Goal: Transaction & Acquisition: Book appointment/travel/reservation

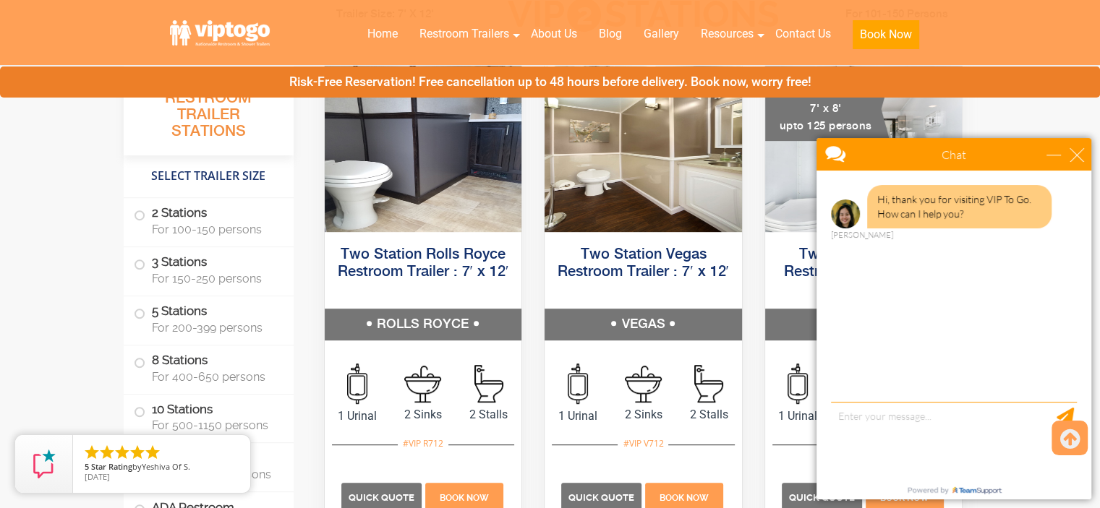
scroll to position [796, 0]
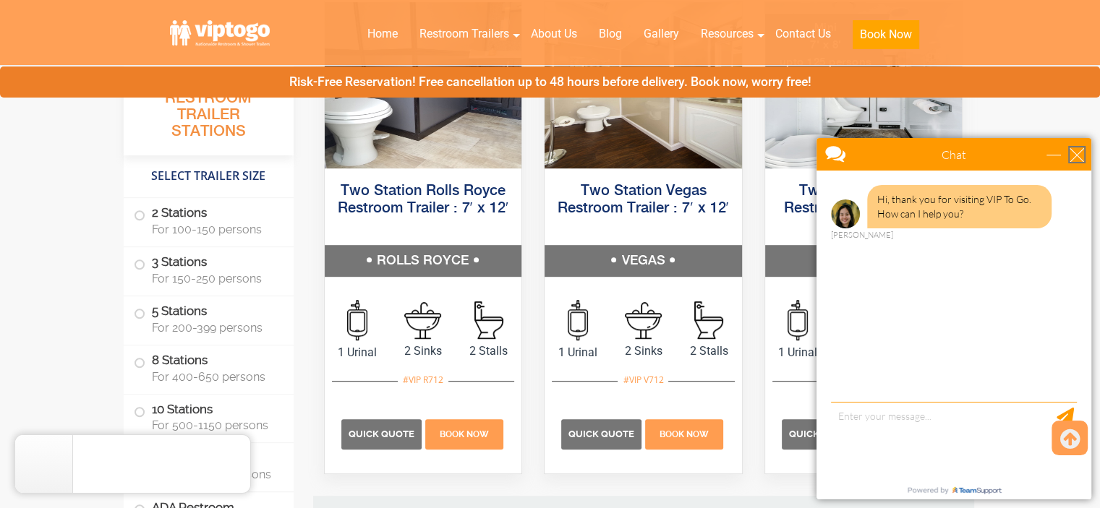
click at [1077, 151] on div "close" at bounding box center [1077, 155] width 14 height 14
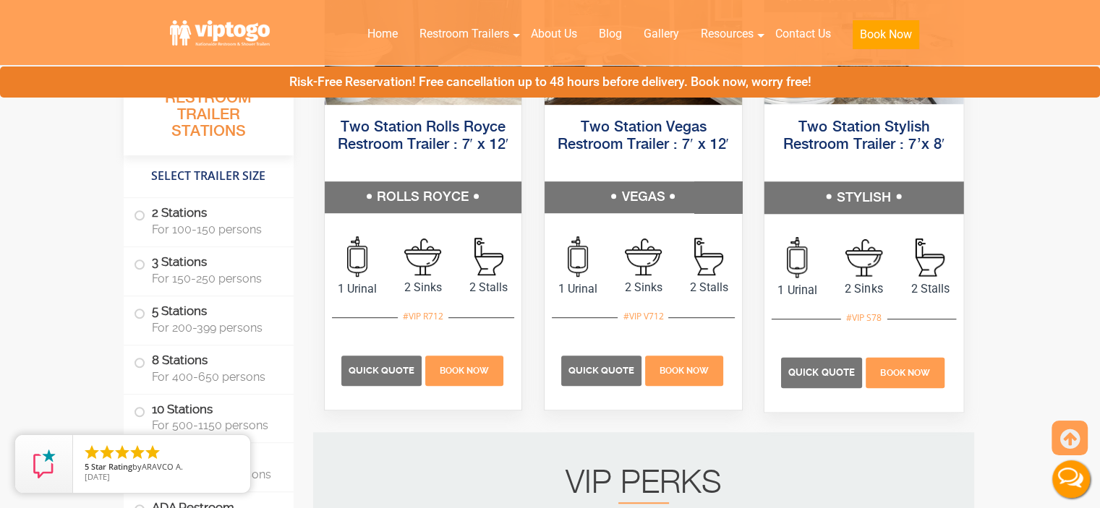
scroll to position [868, 0]
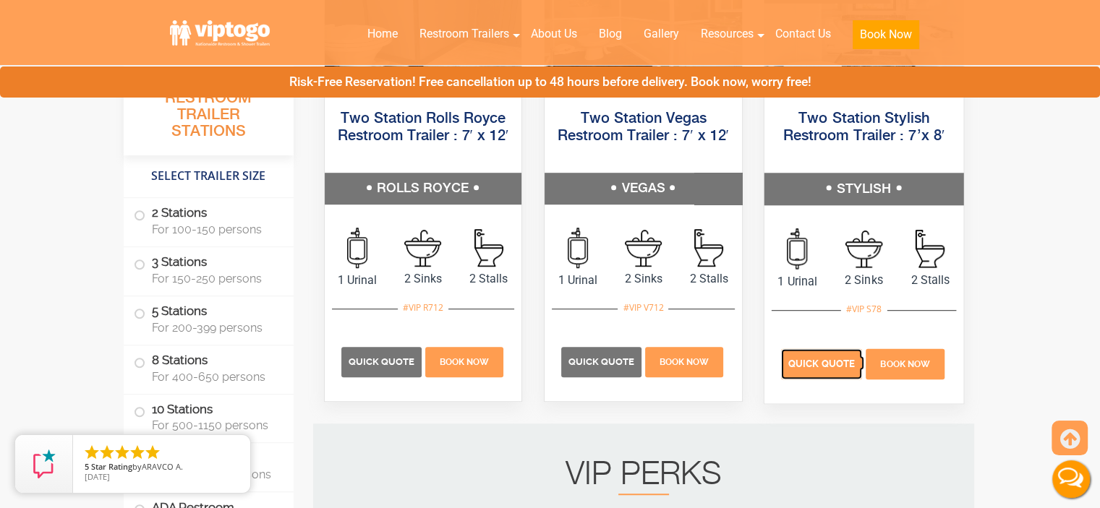
click at [827, 362] on span "Quick Quote" at bounding box center [821, 364] width 67 height 11
click at [829, 362] on span "Quick Quote" at bounding box center [821, 364] width 67 height 11
click at [141, 262] on span at bounding box center [140, 265] width 6 height 6
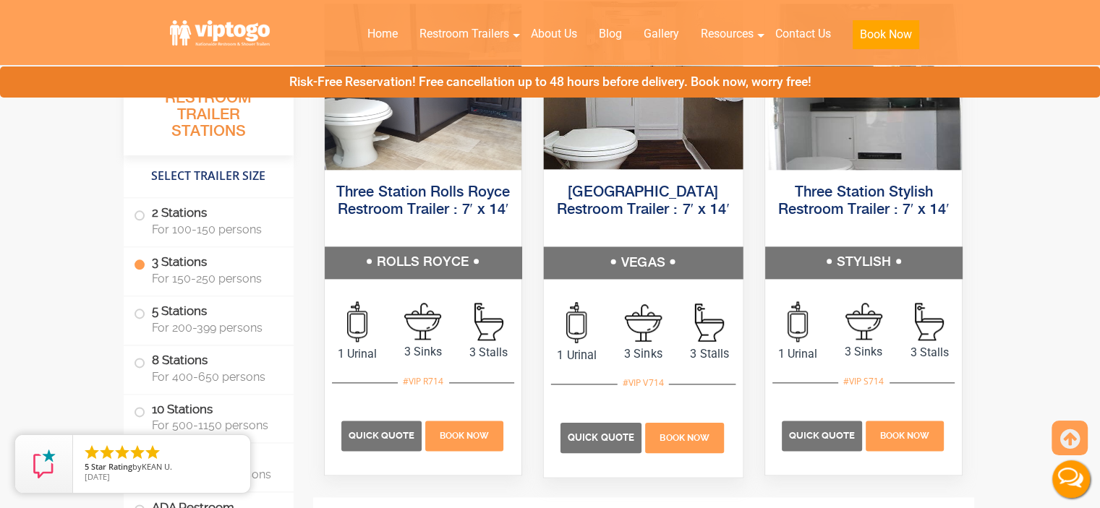
scroll to position [1758, 0]
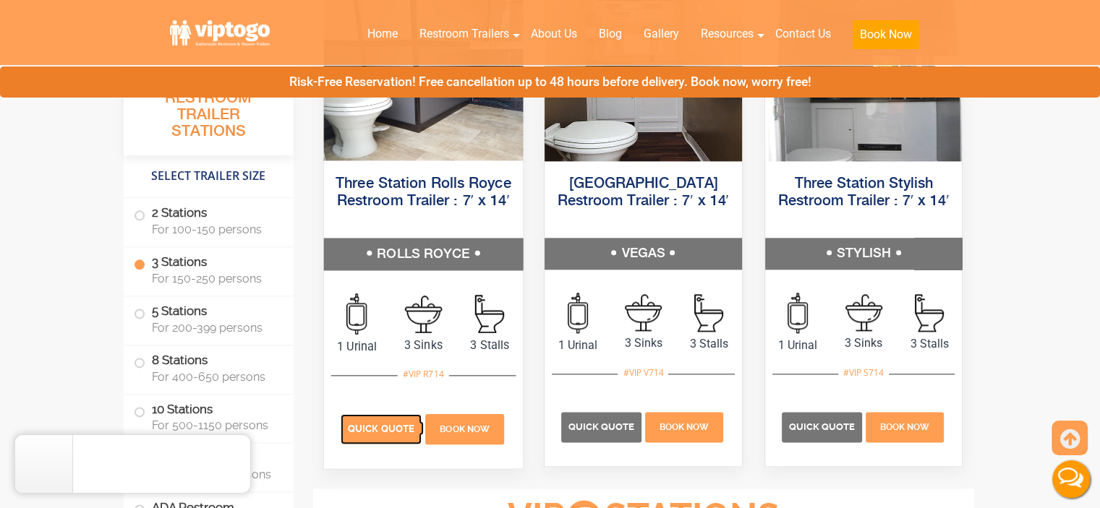
click at [387, 428] on span "Quick Quote" at bounding box center [381, 428] width 67 height 11
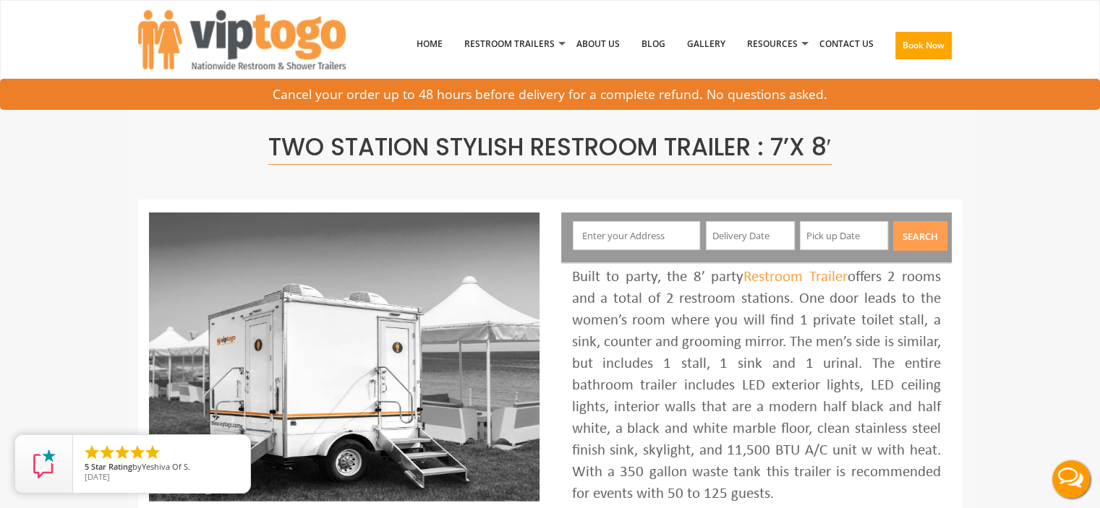
click at [616, 237] on input "text" at bounding box center [636, 235] width 127 height 29
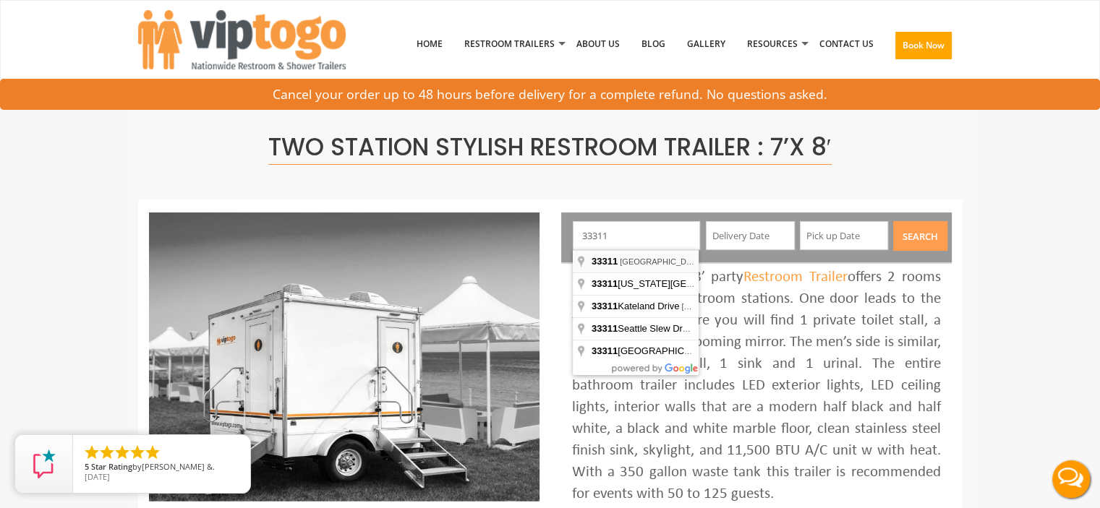
type input "[GEOGRAPHIC_DATA], [GEOGRAPHIC_DATA]"
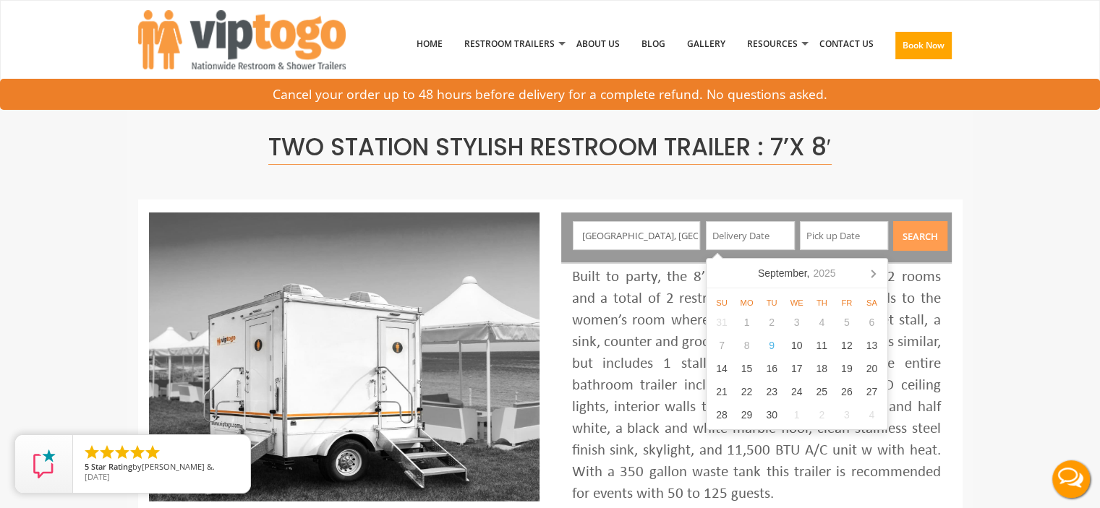
click at [779, 225] on input "text" at bounding box center [750, 235] width 89 height 29
click at [778, 392] on div "23" at bounding box center [771, 391] width 25 height 23
type input "09/23/2025"
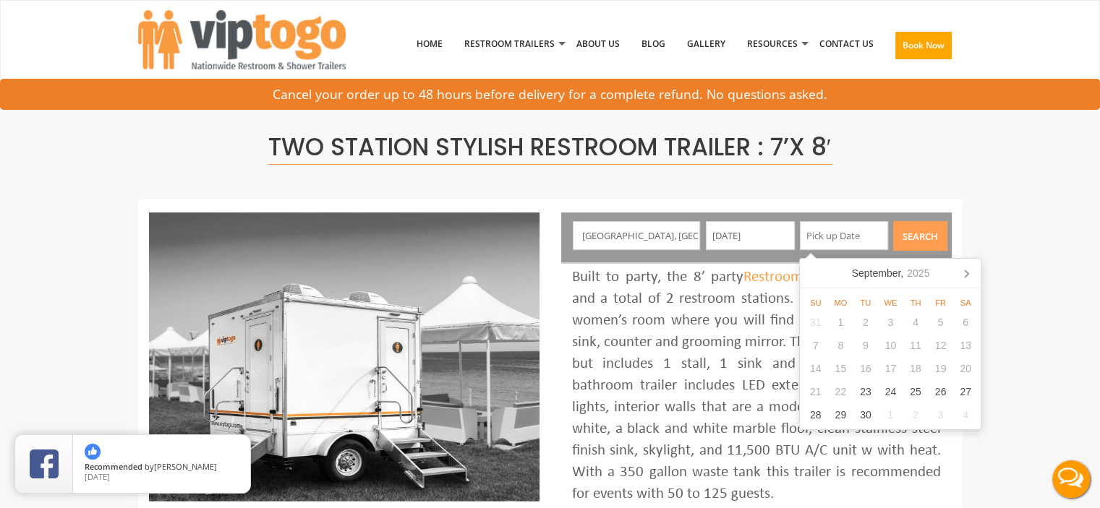
click at [838, 392] on div "22" at bounding box center [840, 391] width 25 height 23
click at [964, 271] on icon at bounding box center [966, 273] width 23 height 23
click at [885, 392] on div "22" at bounding box center [890, 391] width 25 height 23
type input "10/22/2025"
click at [924, 226] on button "Search" at bounding box center [920, 236] width 54 height 30
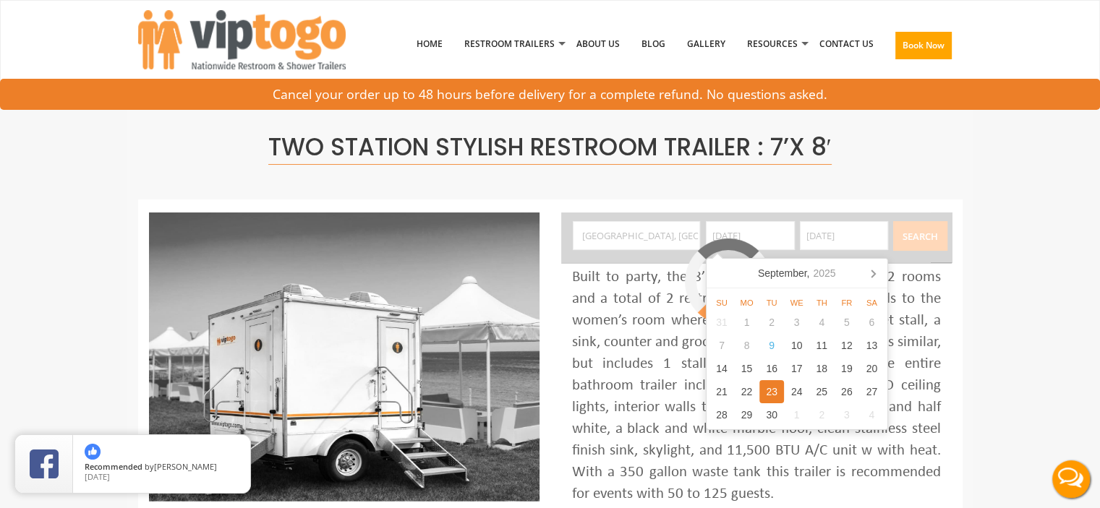
click at [787, 229] on input "09/23/2025" at bounding box center [750, 235] width 89 height 29
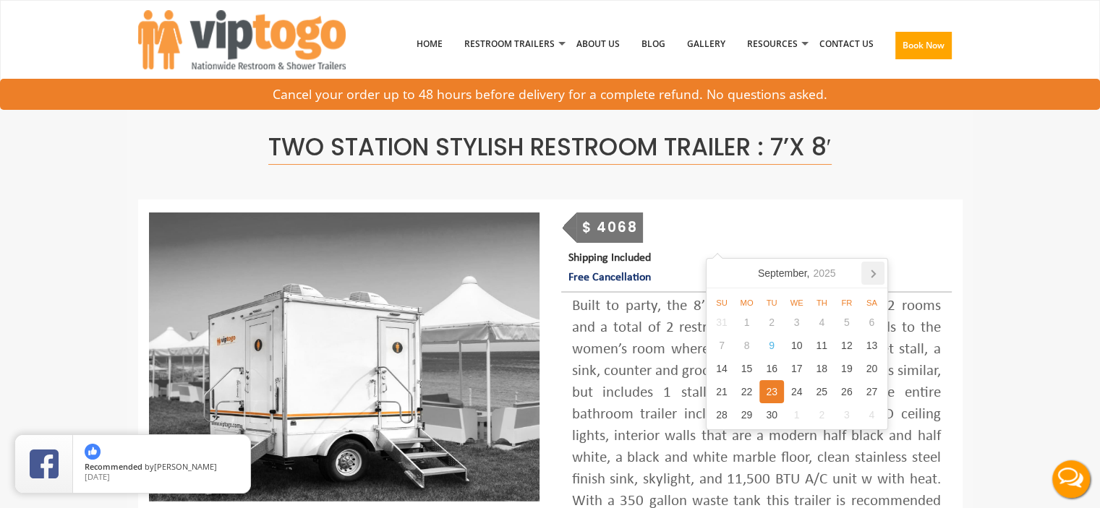
click at [870, 274] on icon at bounding box center [872, 273] width 23 height 23
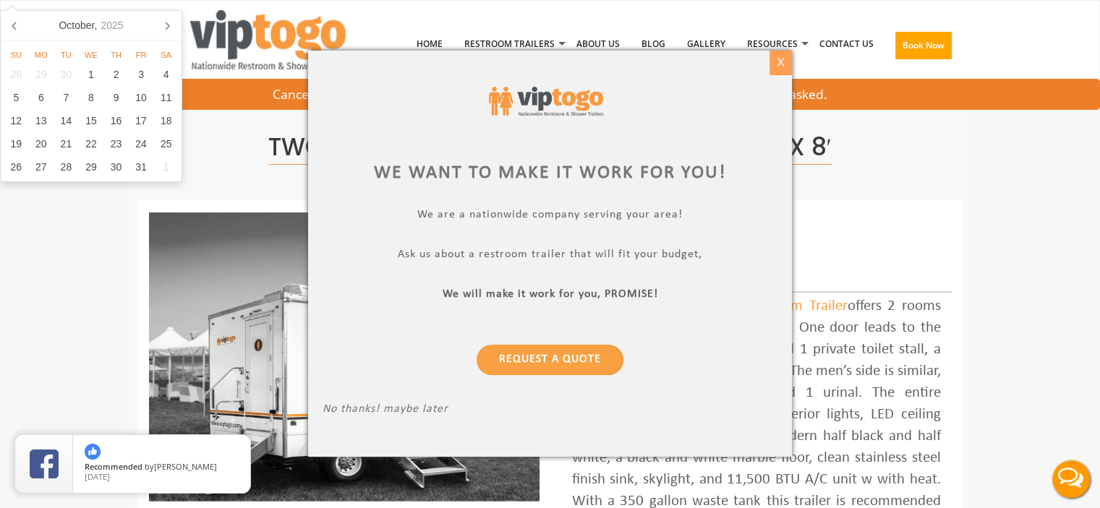
click at [781, 54] on div "X" at bounding box center [781, 63] width 22 height 25
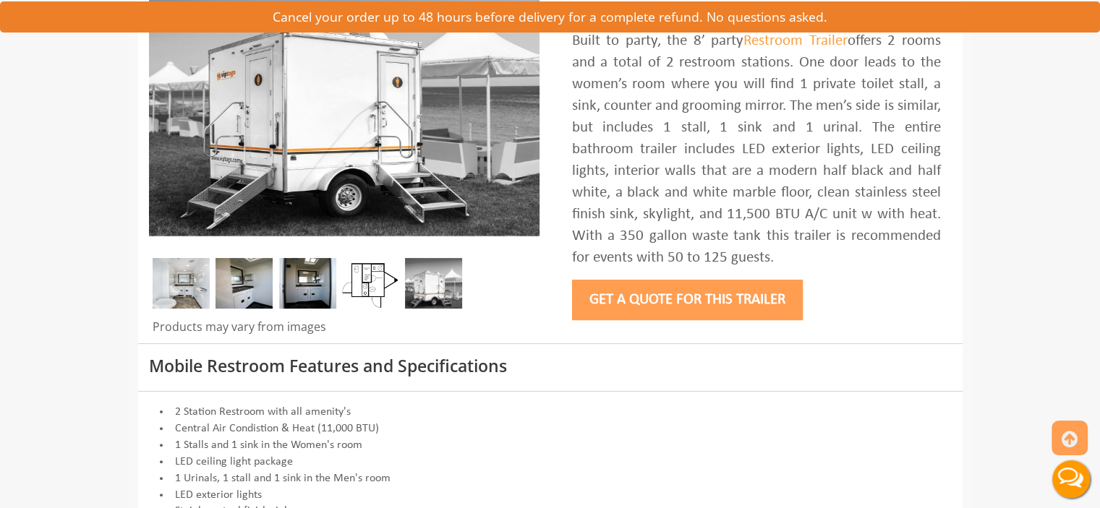
scroll to position [289, 0]
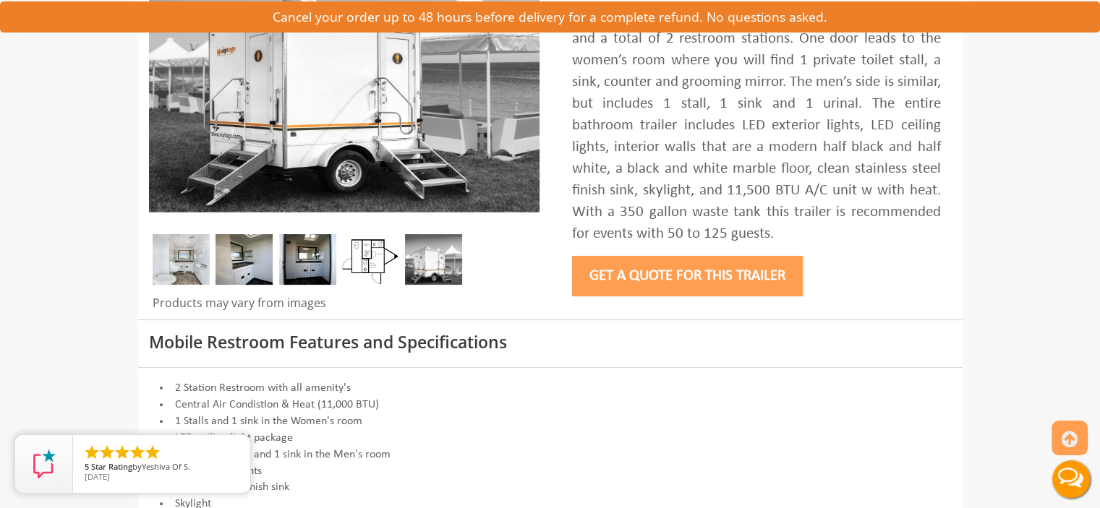
click at [671, 268] on button "Get a Quote for this Trailer" at bounding box center [687, 276] width 231 height 41
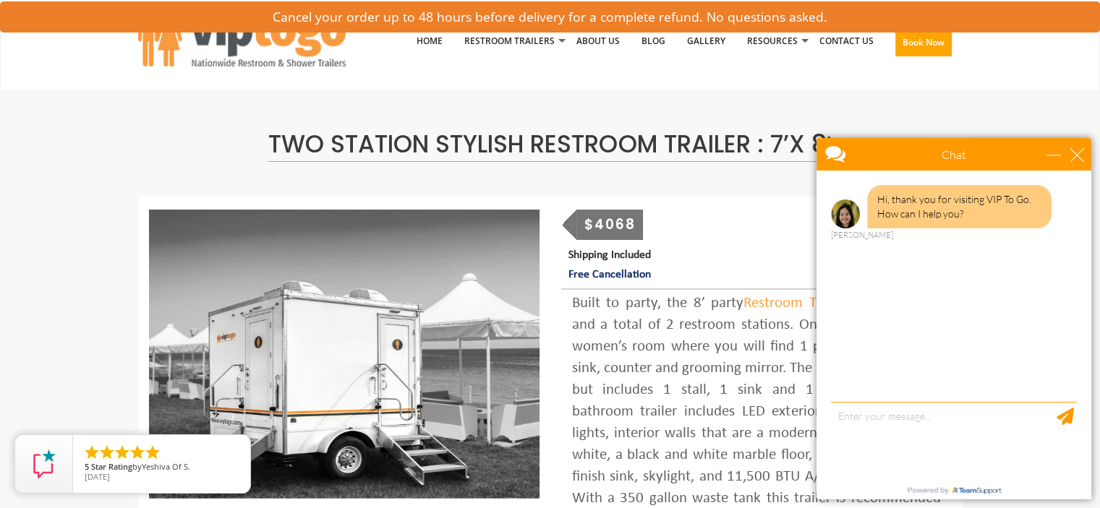
scroll to position [0, 0]
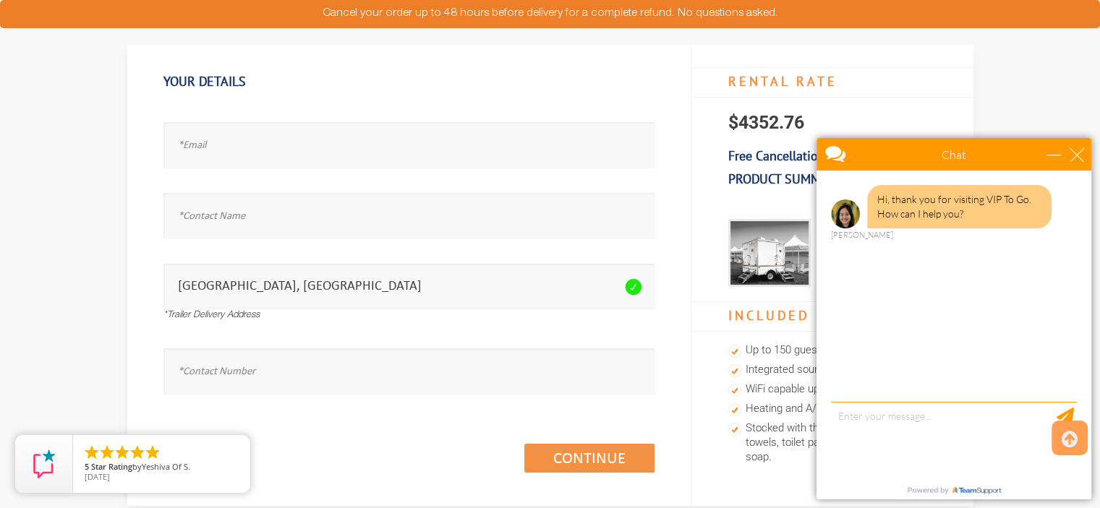
scroll to position [72, 0]
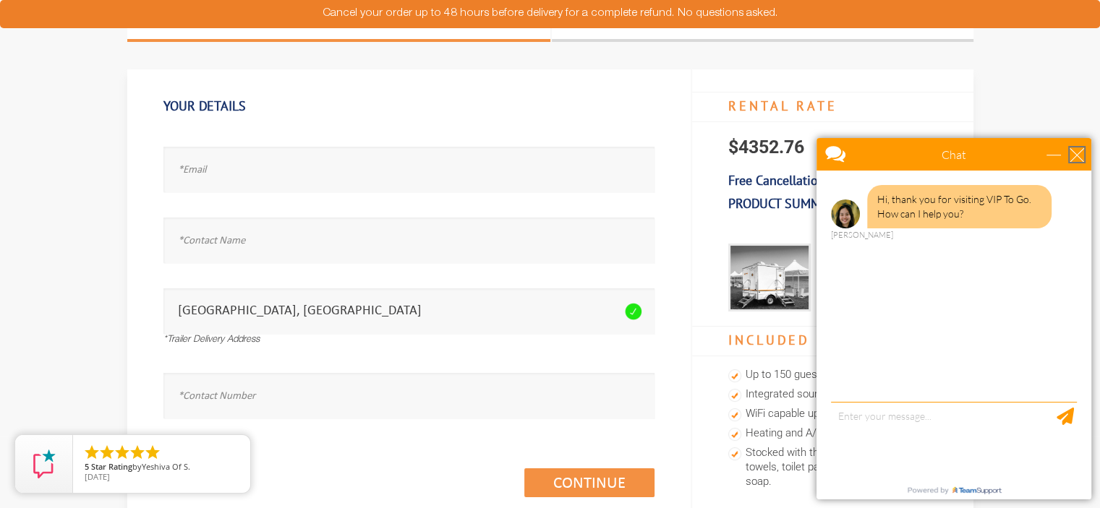
click at [1081, 150] on div "close" at bounding box center [1077, 155] width 14 height 14
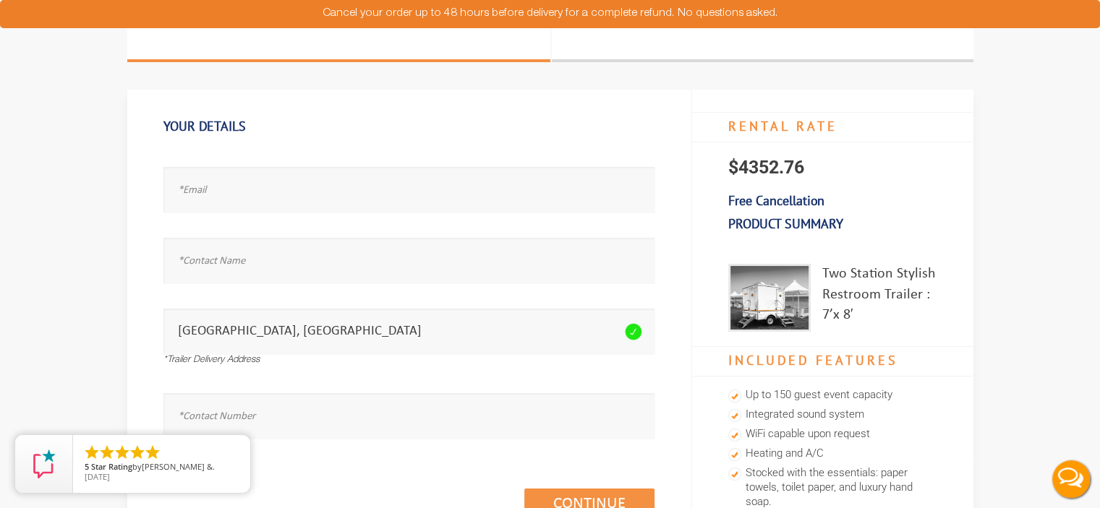
scroll to position [0, 0]
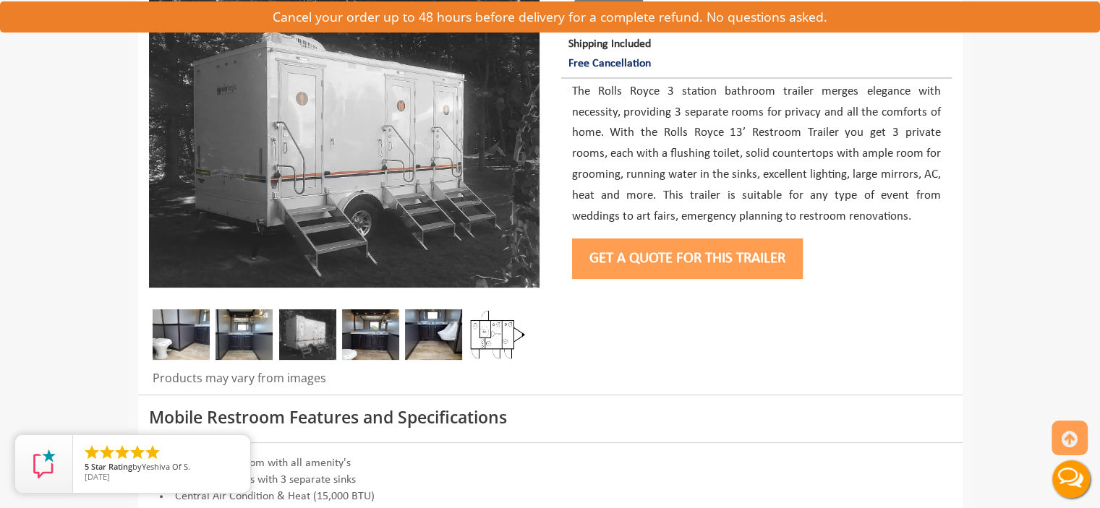
scroll to position [217, 0]
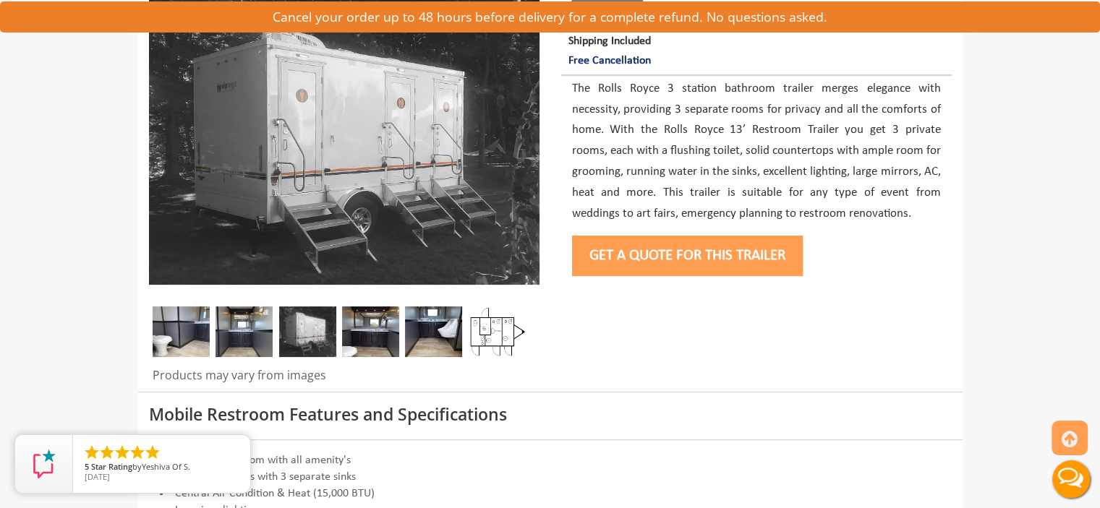
click at [681, 252] on button "Get a Quote for this Trailer" at bounding box center [687, 256] width 231 height 41
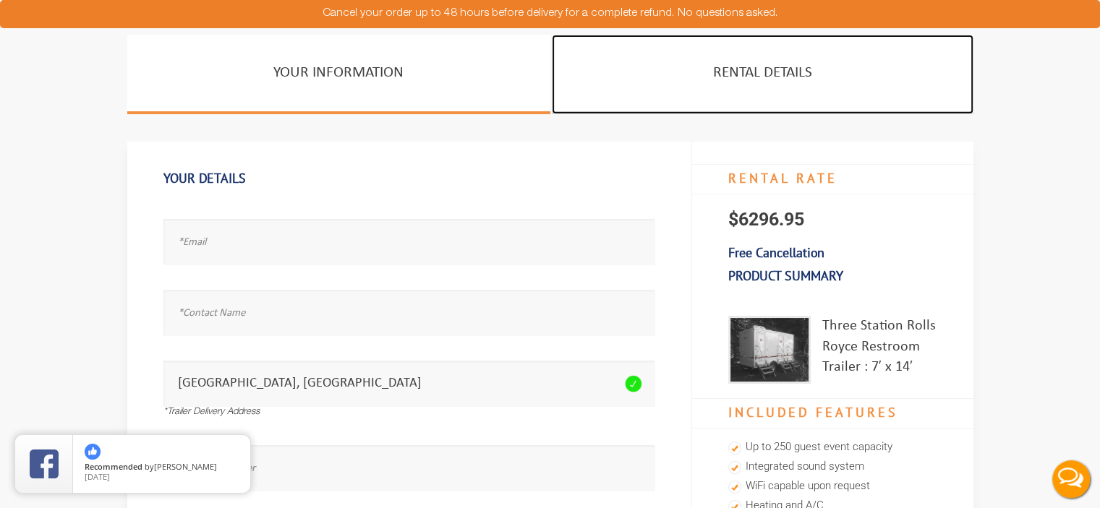
click at [556, 106] on link "Rental Details" at bounding box center [763, 75] width 422 height 80
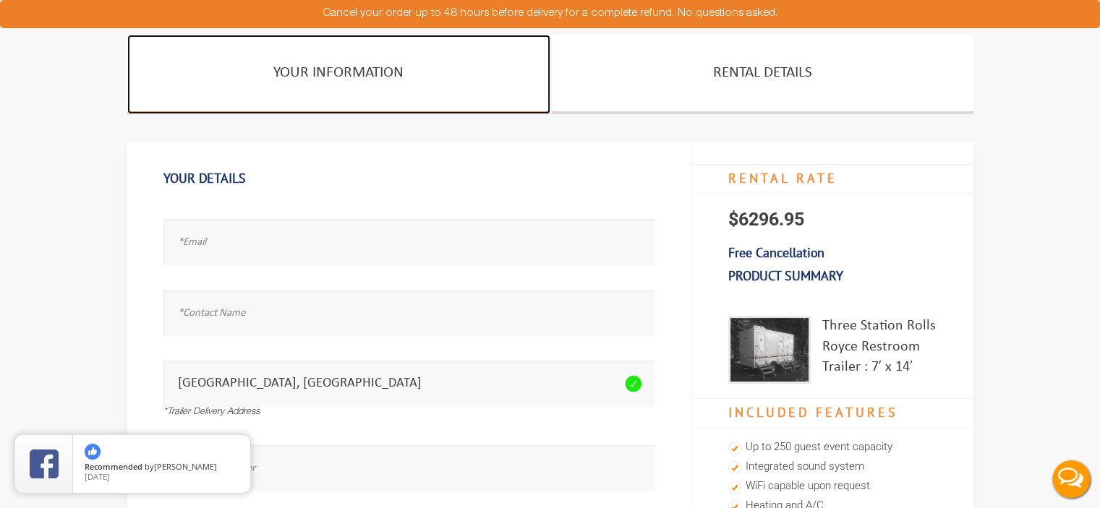
click at [390, 86] on link "Your Information" at bounding box center [338, 75] width 423 height 80
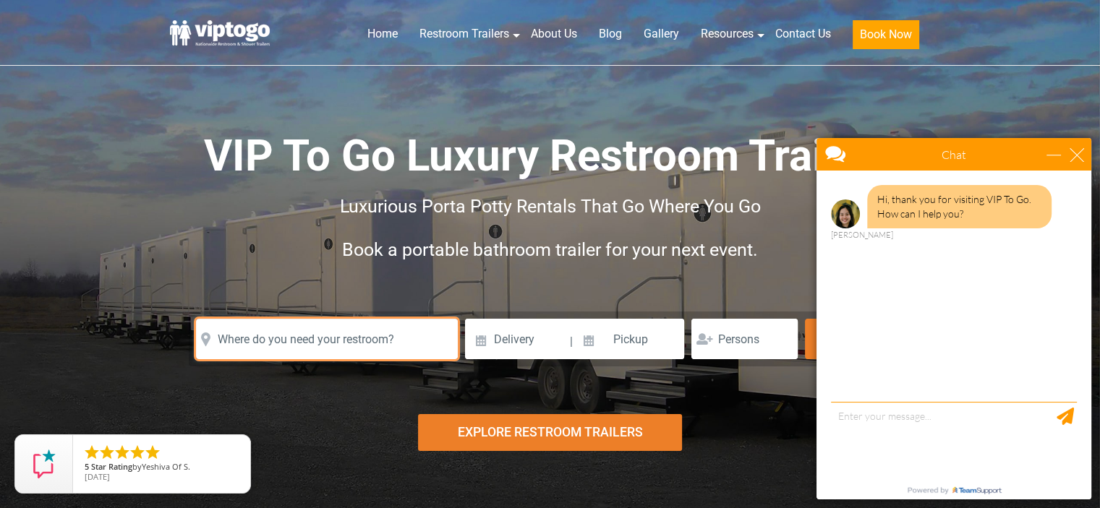
click at [304, 346] on input "text" at bounding box center [327, 339] width 262 height 41
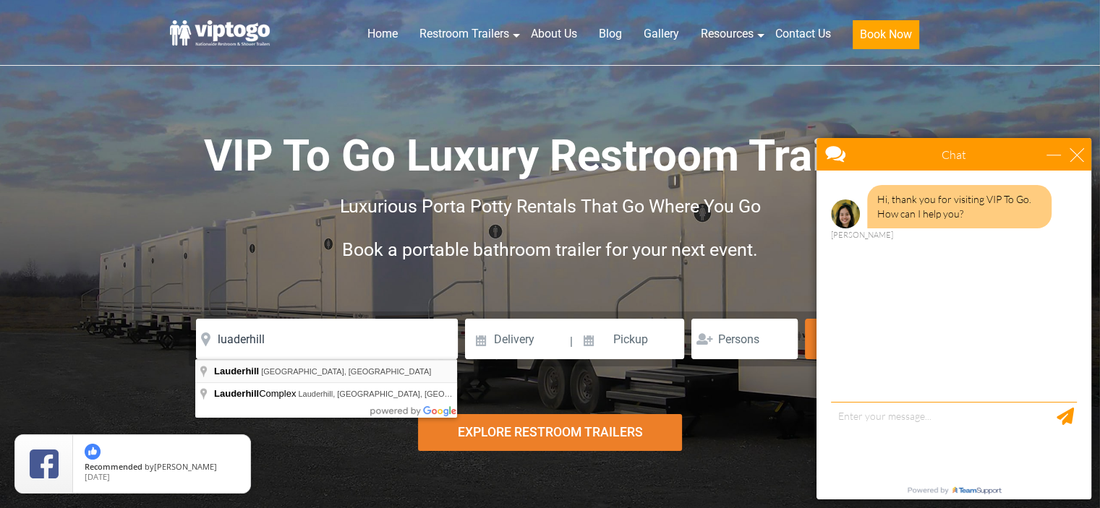
type input "Lauderhill, FL, USA"
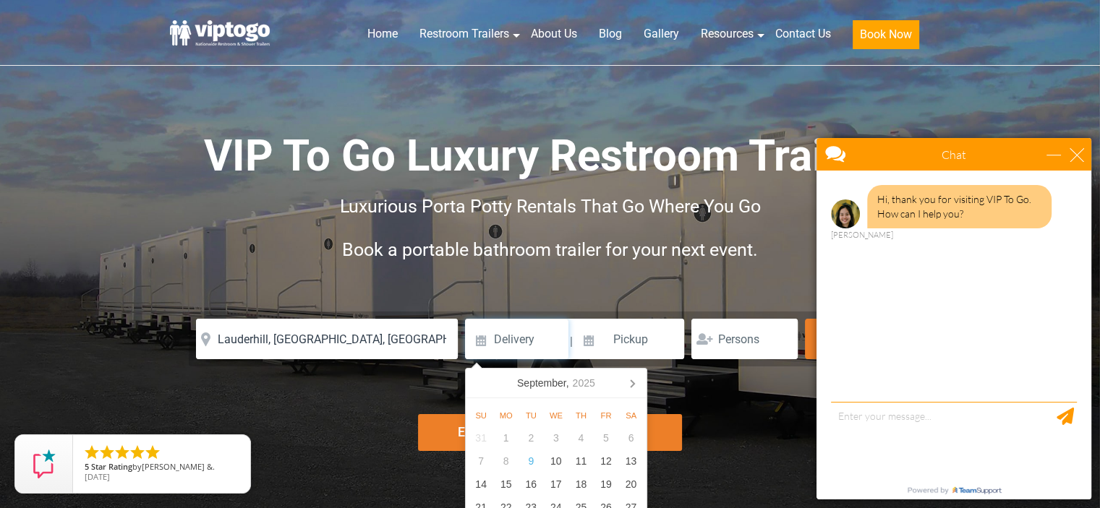
click at [523, 344] on input at bounding box center [516, 339] width 103 height 41
click at [634, 379] on icon at bounding box center [632, 383] width 23 height 23
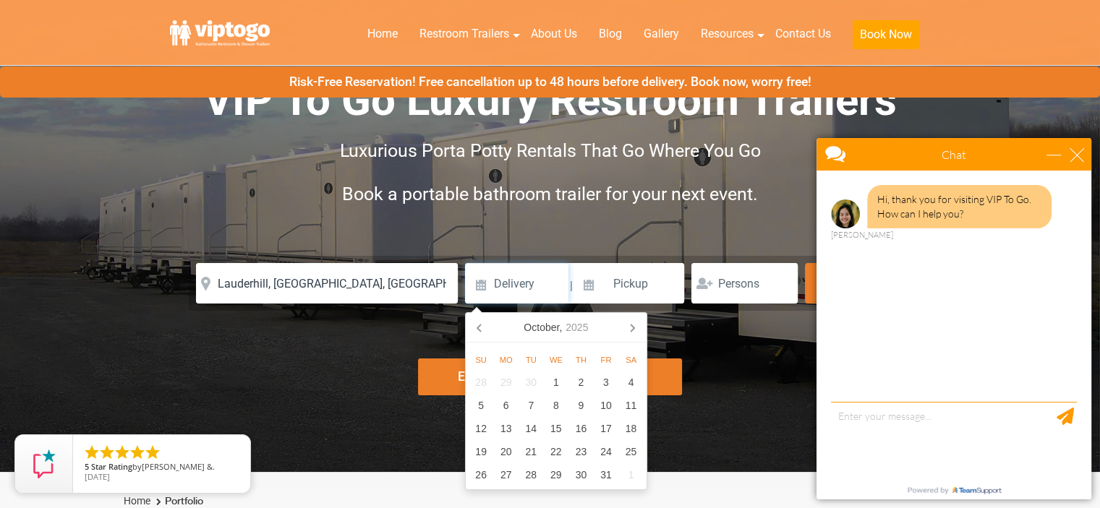
scroll to position [72, 0]
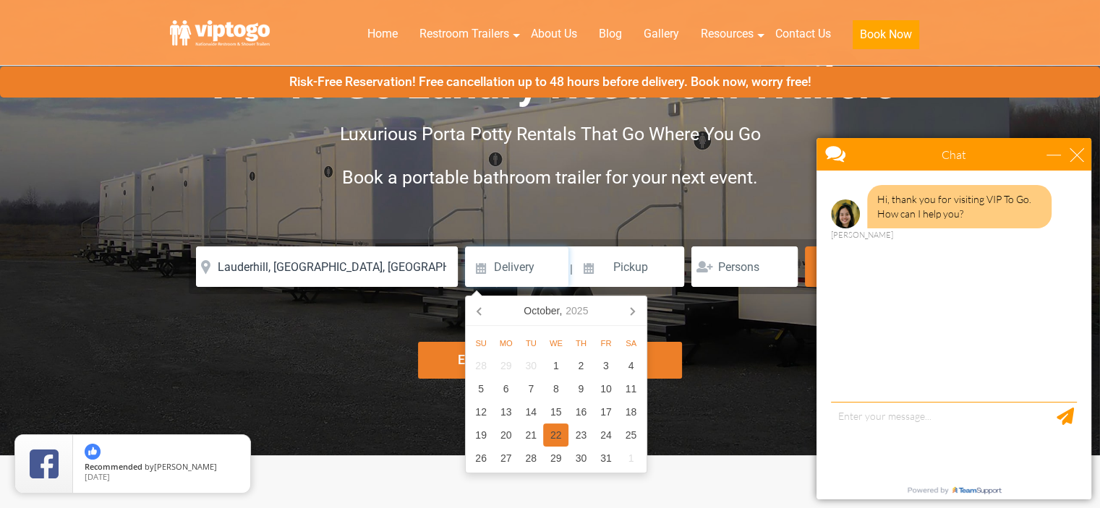
click at [556, 442] on div "22" at bounding box center [555, 435] width 25 height 23
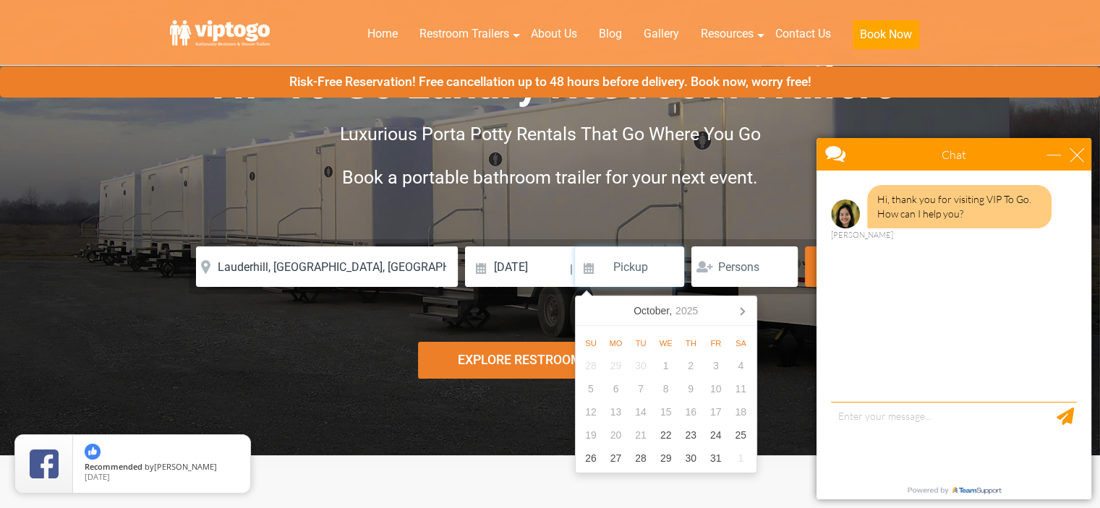
click at [660, 260] on input at bounding box center [630, 267] width 110 height 41
click at [558, 271] on input "10/22/2025" at bounding box center [516, 267] width 103 height 41
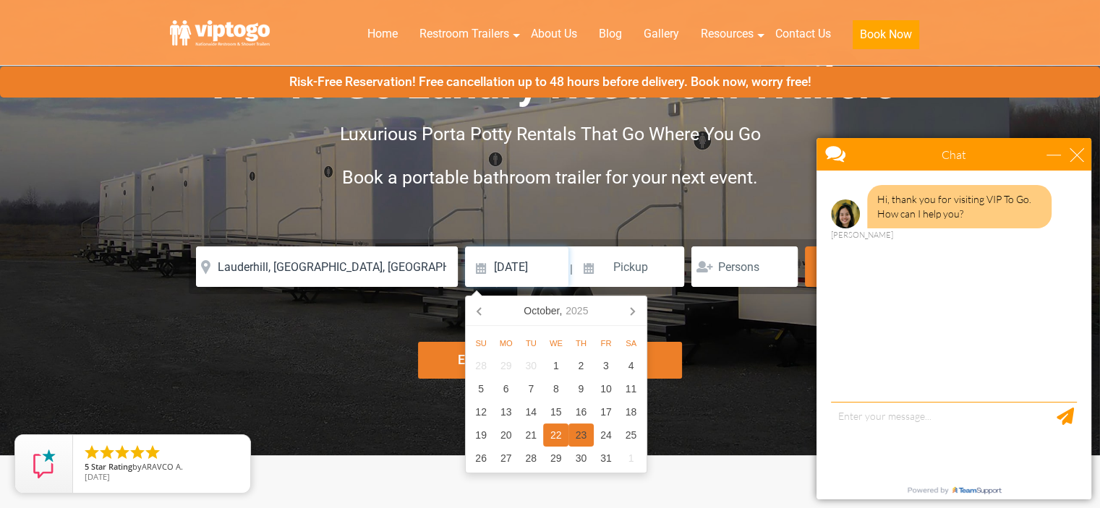
click at [582, 439] on div "23" at bounding box center [581, 435] width 25 height 23
type input "10/23/2025"
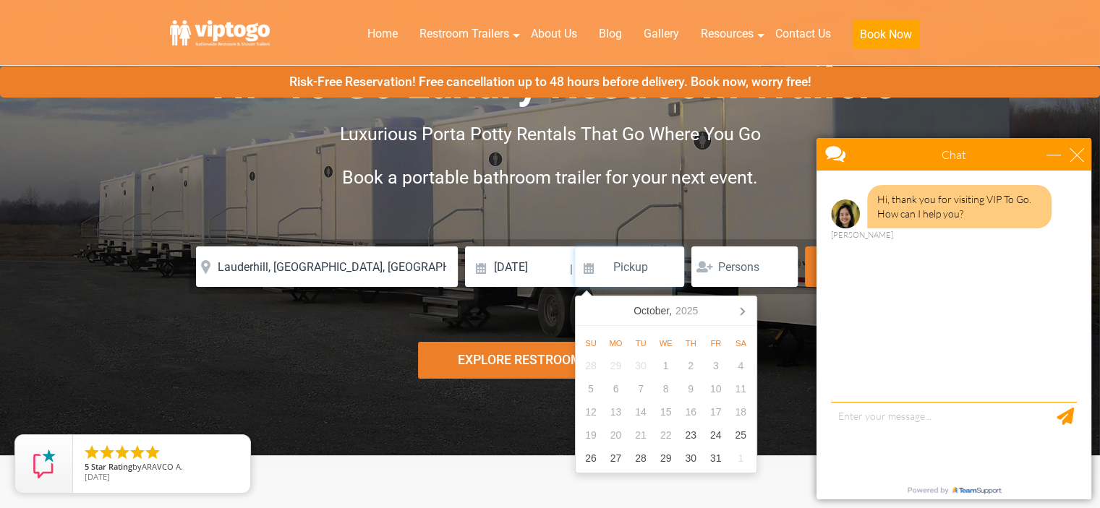
click at [649, 274] on input at bounding box center [630, 267] width 110 height 41
click at [710, 435] on div "24" at bounding box center [715, 435] width 25 height 23
type input "10/24/2025"
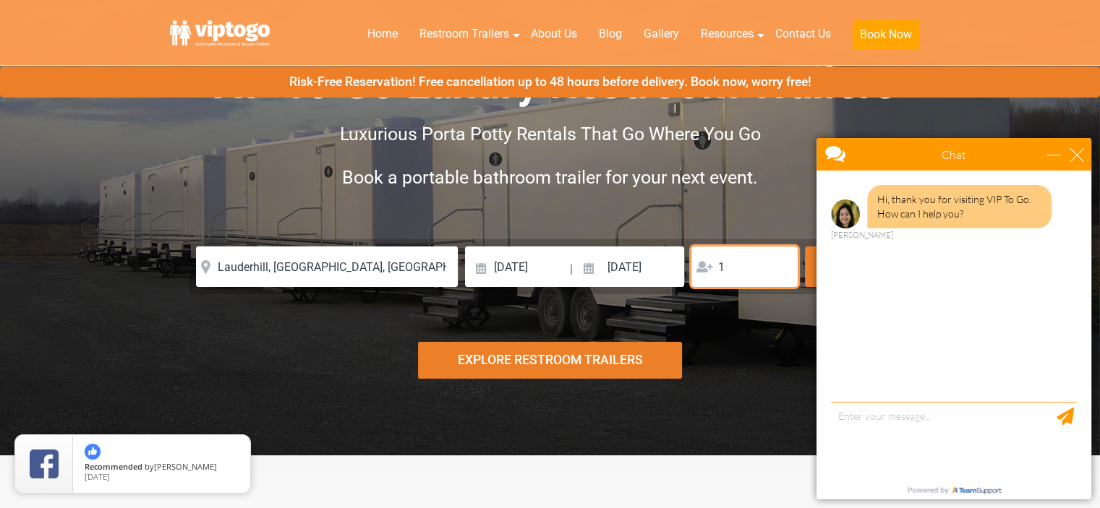
click at [782, 263] on input "1" at bounding box center [744, 267] width 106 height 41
click at [782, 263] on input "2" at bounding box center [744, 267] width 106 height 41
click at [782, 263] on input "3" at bounding box center [744, 267] width 106 height 41
click at [782, 263] on input "191" at bounding box center [744, 267] width 106 height 41
click at [782, 263] on input "192" at bounding box center [744, 267] width 106 height 41
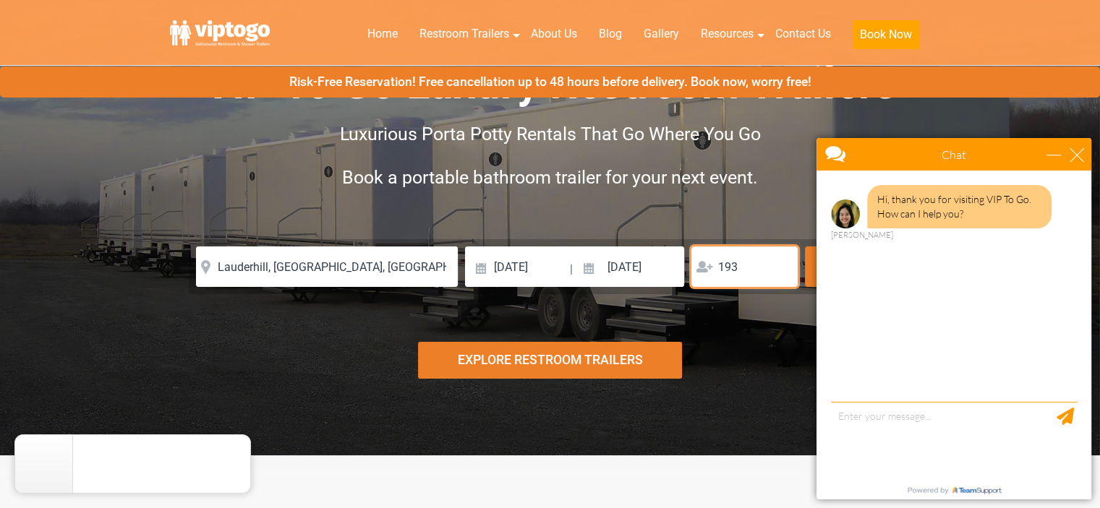
click at [782, 263] on input "193" at bounding box center [744, 267] width 106 height 41
click at [782, 263] on input "194" at bounding box center [744, 267] width 106 height 41
click at [782, 263] on input "195" at bounding box center [744, 267] width 106 height 41
click at [782, 263] on input "196" at bounding box center [744, 267] width 106 height 41
click at [782, 263] on input "197" at bounding box center [744, 267] width 106 height 41
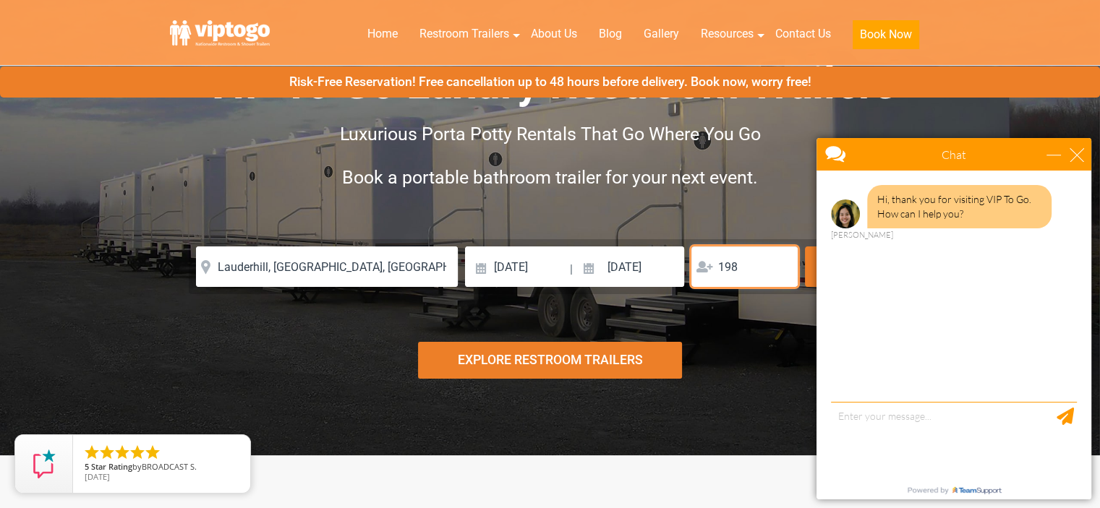
click at [782, 263] on input "198" at bounding box center [744, 267] width 106 height 41
click at [782, 263] on input "199" at bounding box center [744, 267] width 106 height 41
type input "200"
click at [782, 263] on input "200" at bounding box center [744, 267] width 106 height 41
click at [1085, 150] on div "Chat" at bounding box center [954, 154] width 275 height 33
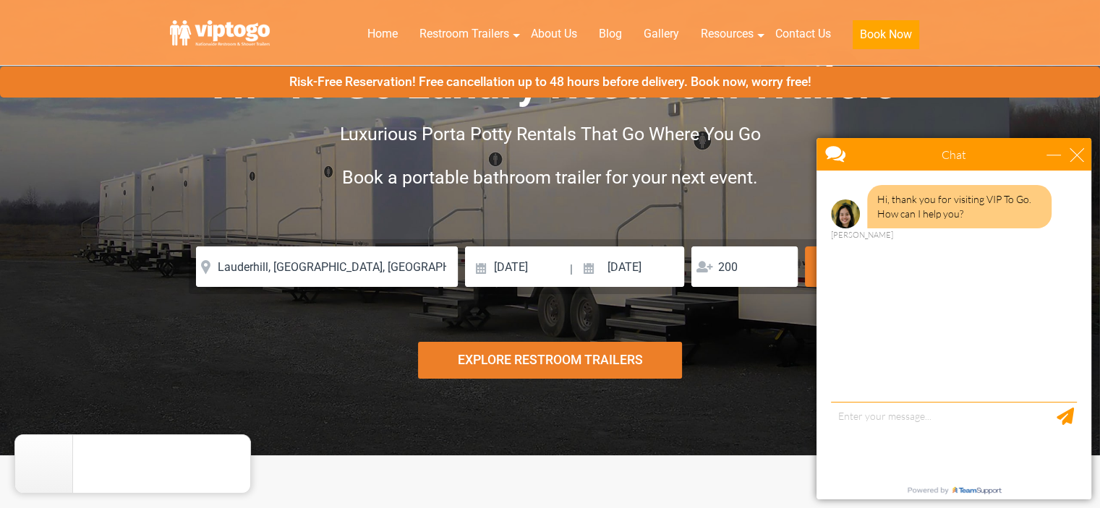
click at [1085, 150] on div "Chat" at bounding box center [954, 154] width 275 height 33
click at [1084, 150] on div "Chat" at bounding box center [954, 154] width 275 height 33
click at [1080, 152] on div "close" at bounding box center [1077, 155] width 14 height 14
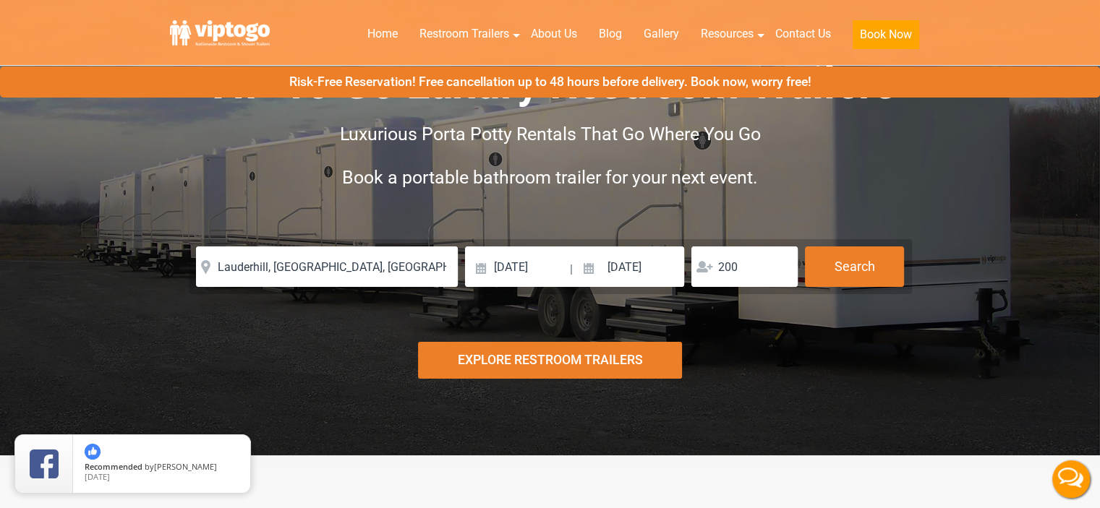
scroll to position [0, 0]
click at [892, 263] on button "Search" at bounding box center [854, 266] width 99 height 39
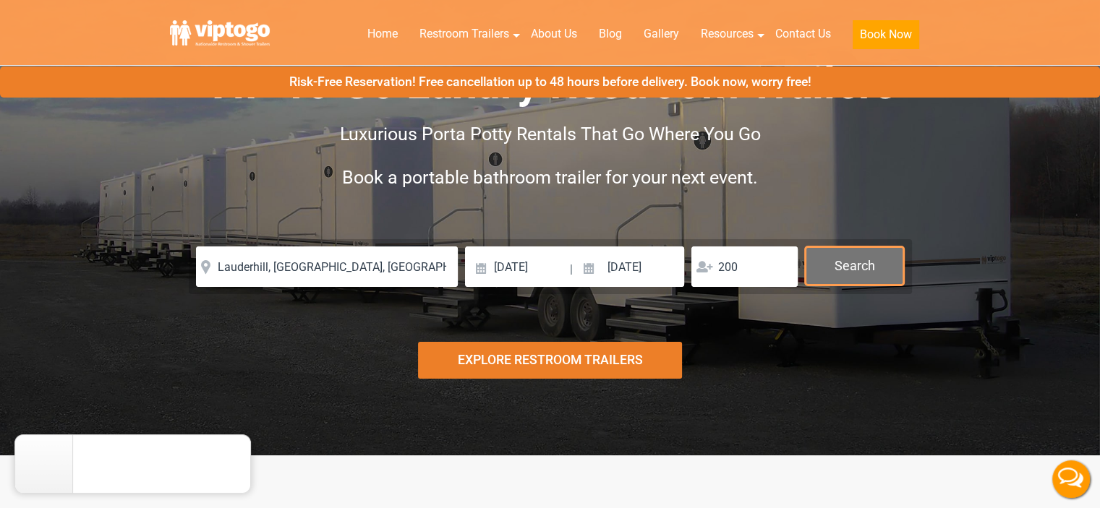
click at [862, 265] on button "Search" at bounding box center [854, 266] width 99 height 39
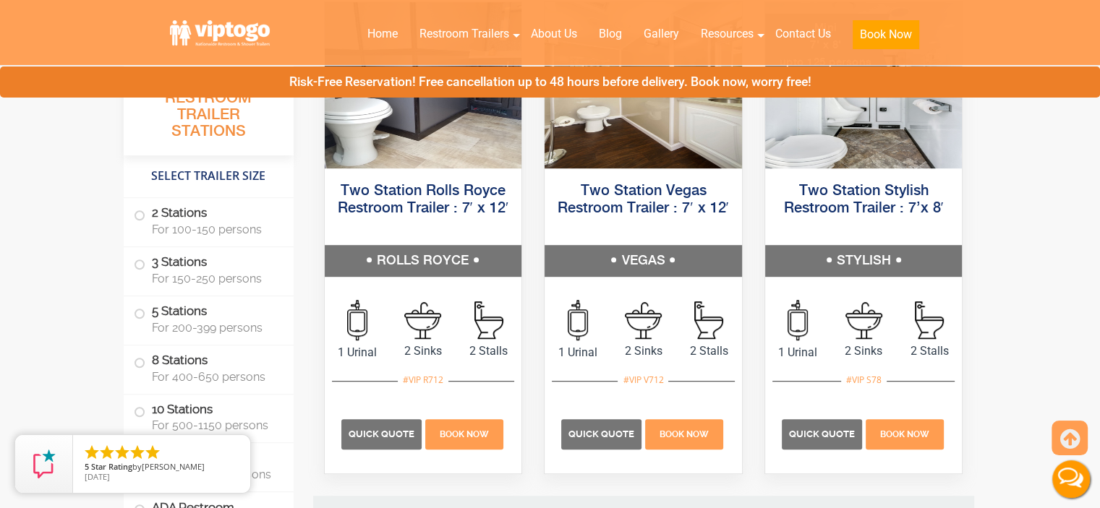
scroll to position [723, 0]
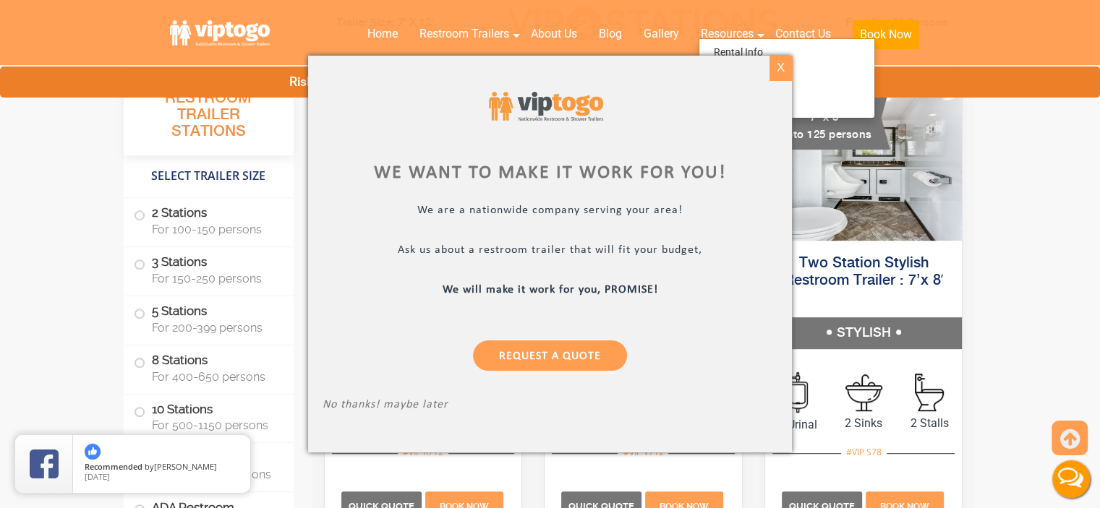
click at [776, 62] on div "X" at bounding box center [781, 68] width 22 height 25
